Goal: Transaction & Acquisition: Book appointment/travel/reservation

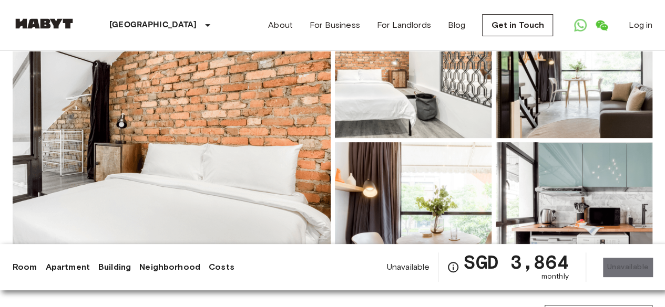
scroll to position [158, 0]
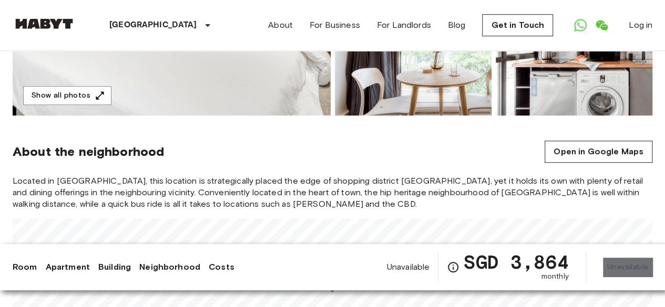
scroll to position [315, 0]
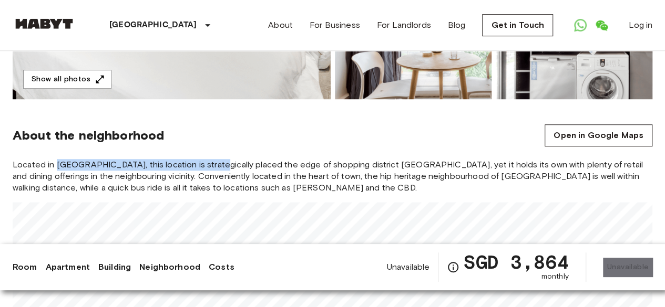
drag, startPoint x: 56, startPoint y: 160, endPoint x: 201, endPoint y: 169, distance: 145.3
click at [201, 169] on span "Located in [GEOGRAPHIC_DATA], this location is strategically placed the edge of…" at bounding box center [332, 176] width 639 height 35
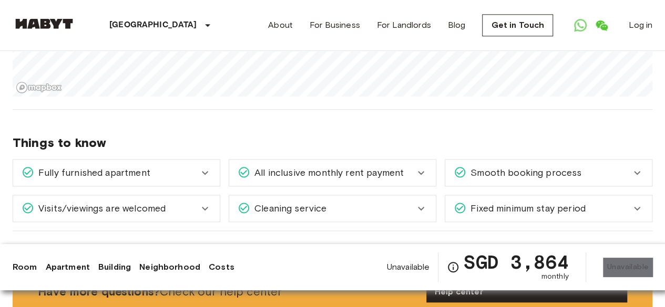
scroll to position [893, 0]
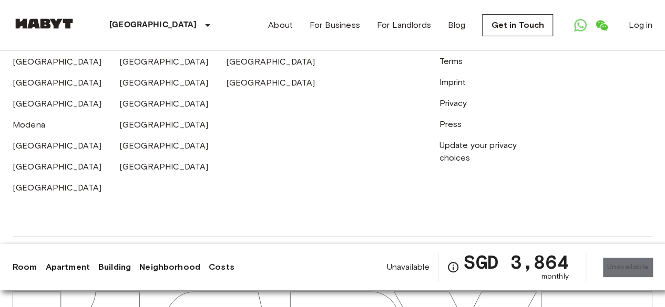
scroll to position [2145, 0]
